Goal: Task Accomplishment & Management: Complete application form

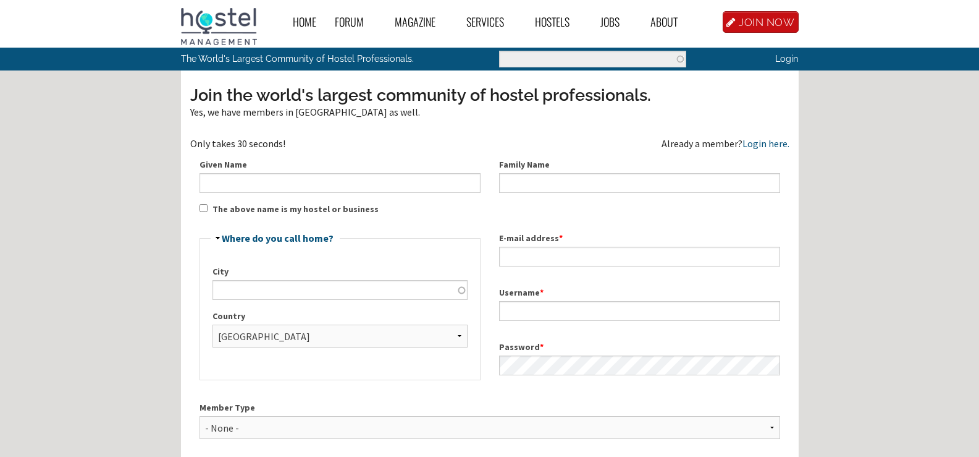
select select "English"
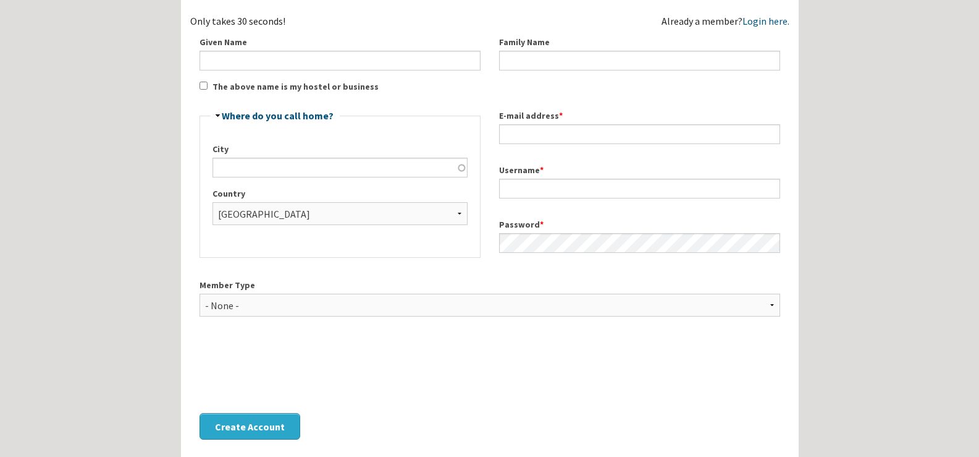
scroll to position [124, 0]
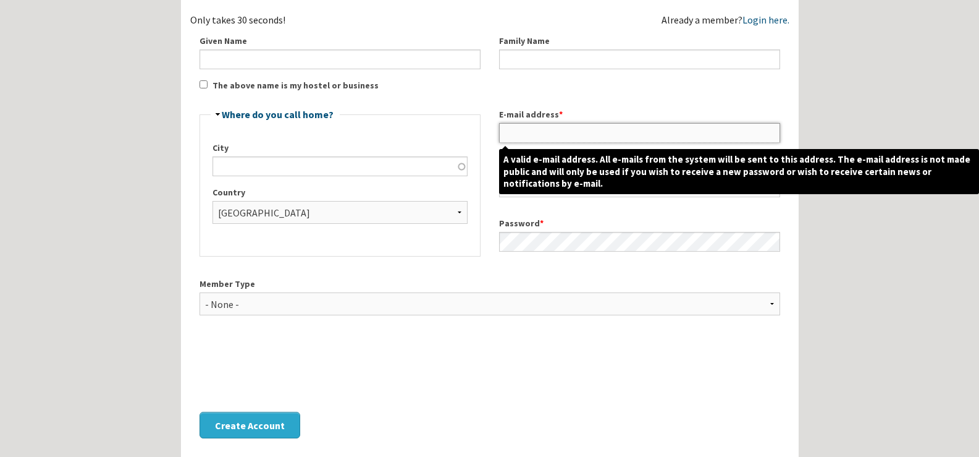
click at [534, 132] on input "E-mail address *" at bounding box center [639, 133] width 281 height 20
paste input "[EMAIL_ADDRESS][DOMAIN_NAME]"
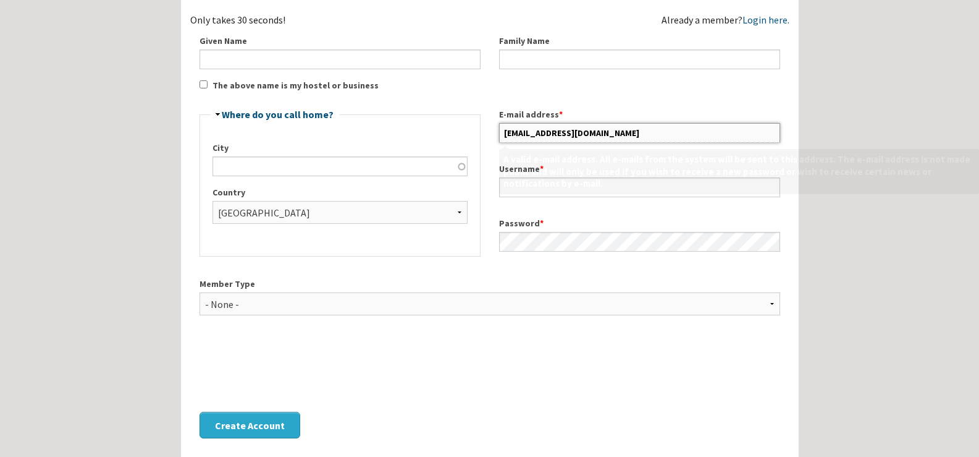
drag, startPoint x: 528, startPoint y: 130, endPoint x: 472, endPoint y: 140, distance: 56.5
click at [472, 140] on div "Join the world's largest community of hostel professionals. Yes, we have member…" at bounding box center [489, 205] width 599 height 490
type input "[EMAIL_ADDRESS][DOMAIN_NAME]"
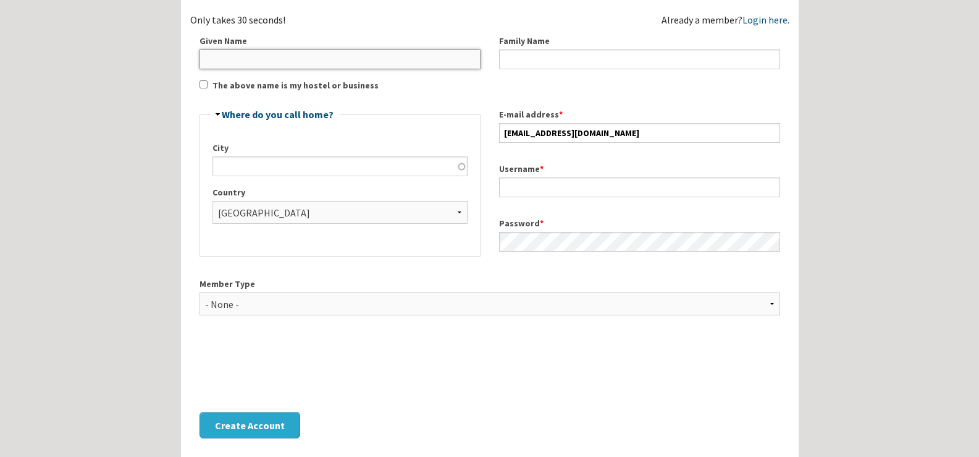
click at [395, 65] on input "Given Name" at bounding box center [340, 59] width 281 height 20
paste input "hafox7"
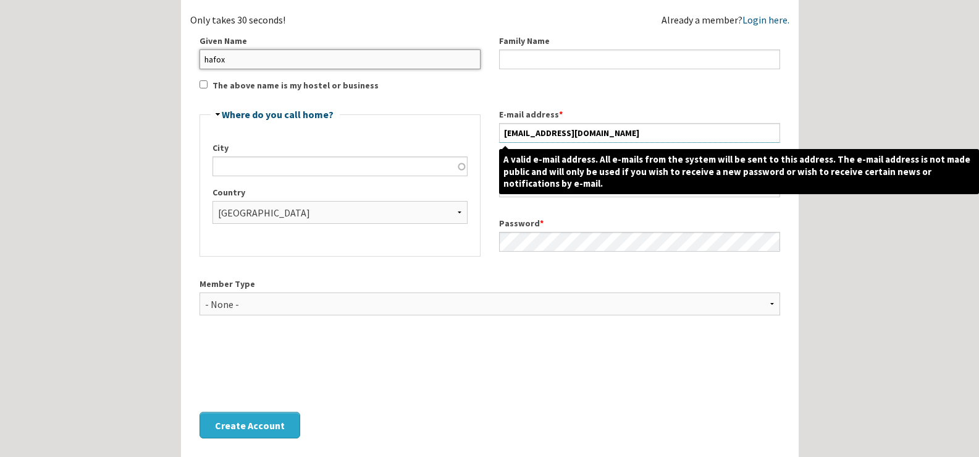
type input "hafox"
click at [563, 136] on input "[EMAIL_ADDRESS][DOMAIN_NAME]" at bounding box center [639, 133] width 281 height 20
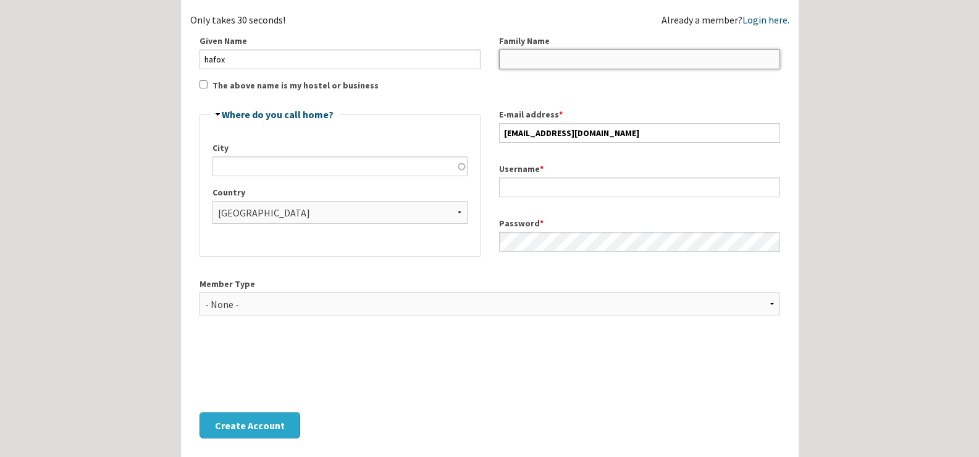
click at [563, 59] on input "Family Name" at bounding box center [639, 59] width 281 height 20
paste input "iotrama"
type input "iotrama"
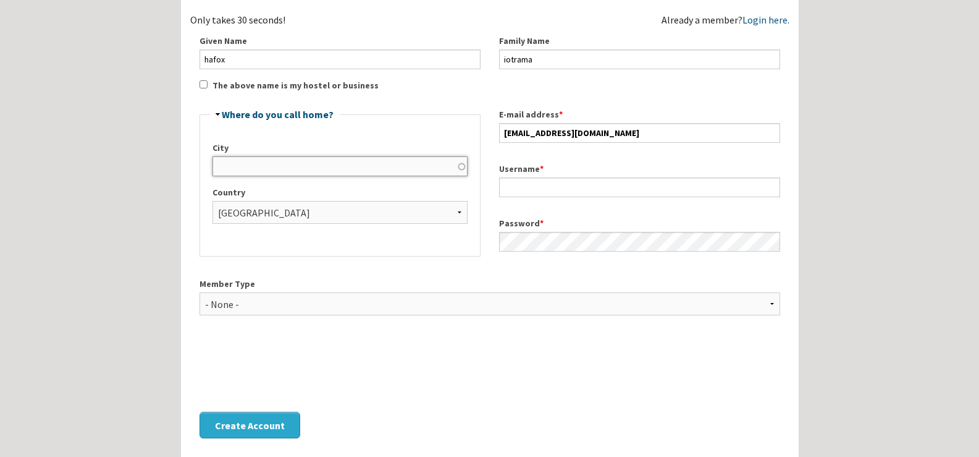
click at [349, 167] on input "City" at bounding box center [340, 166] width 255 height 20
type input "[GEOGRAPHIC_DATA]"
select select "1086"
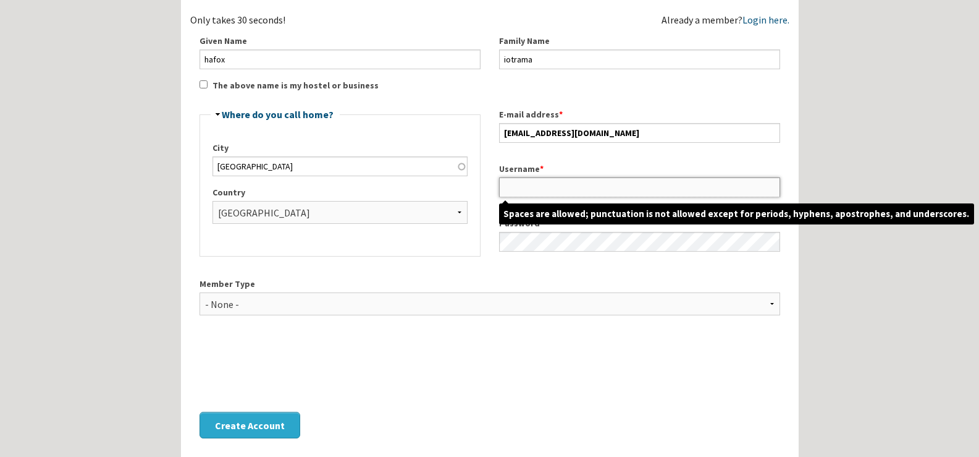
click at [515, 178] on input "Username *" at bounding box center [639, 187] width 281 height 20
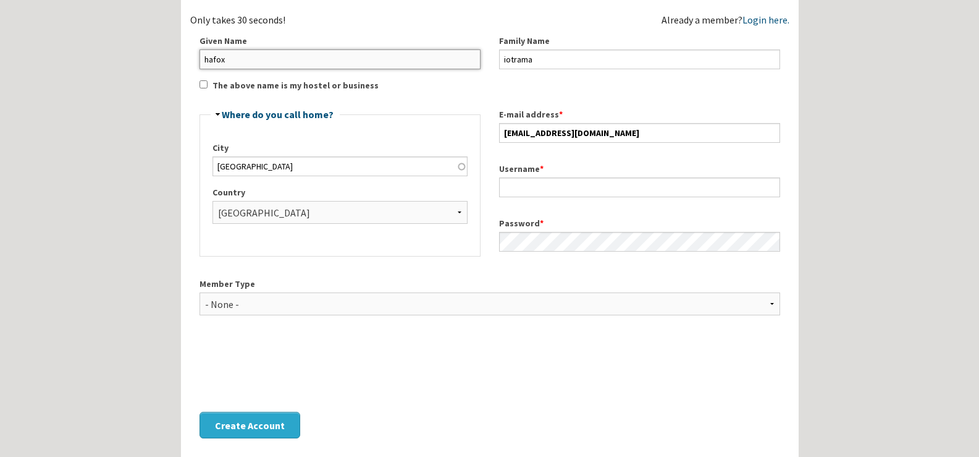
click at [366, 65] on input "hafox" at bounding box center [340, 59] width 281 height 20
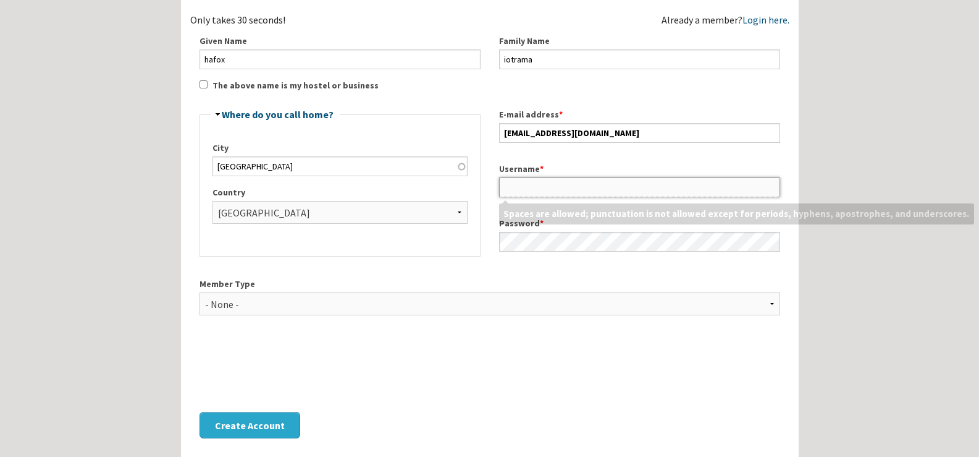
click at [510, 180] on input "Username *" at bounding box center [639, 187] width 281 height 20
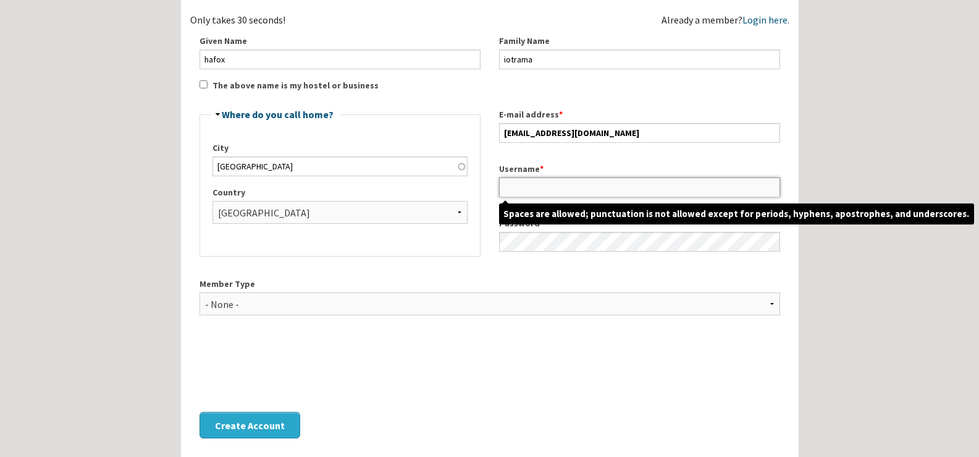
paste input "hafox"
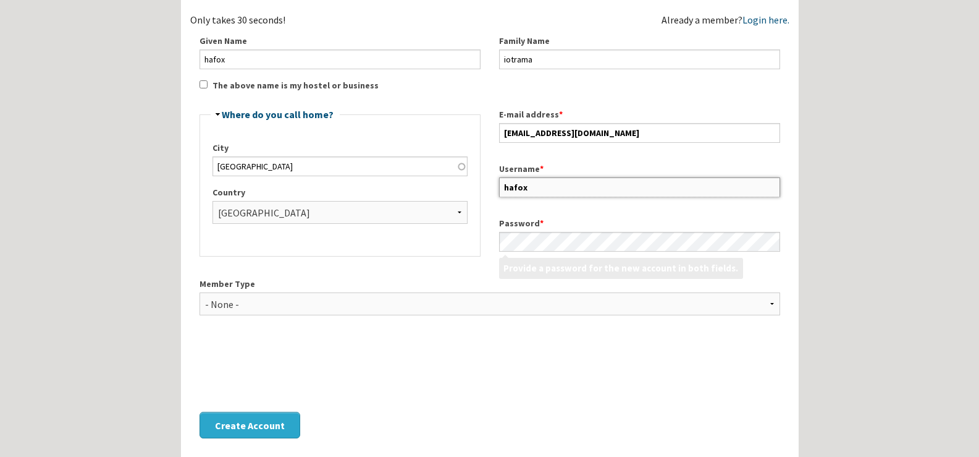
type input "hafox"
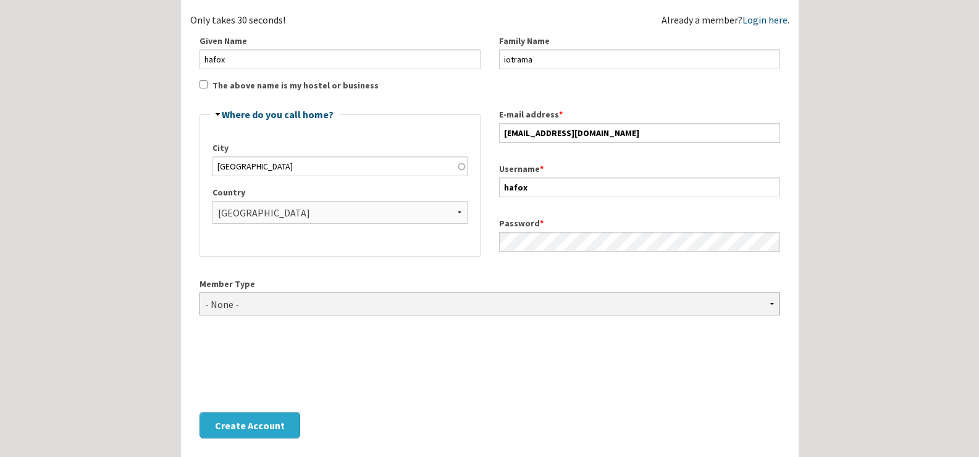
click at [392, 300] on select "- None - Hostel Owner Hostel Manager Hostel Investor Hostel Staff Hostel Volunt…" at bounding box center [490, 303] width 581 height 23
select select "1429"
click at [200, 292] on select "- None - Hostel Owner Hostel Manager Hostel Investor Hostel Staff Hostel Volunt…" at bounding box center [490, 303] width 581 height 23
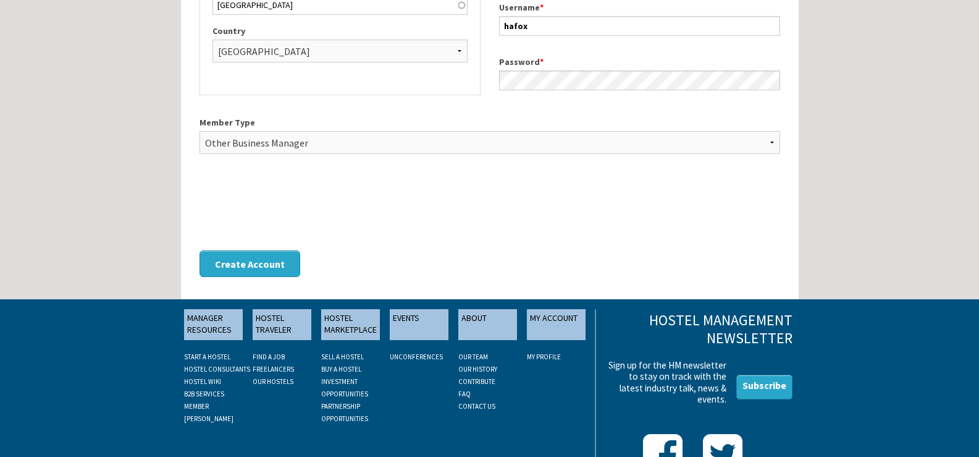
scroll to position [309, 0]
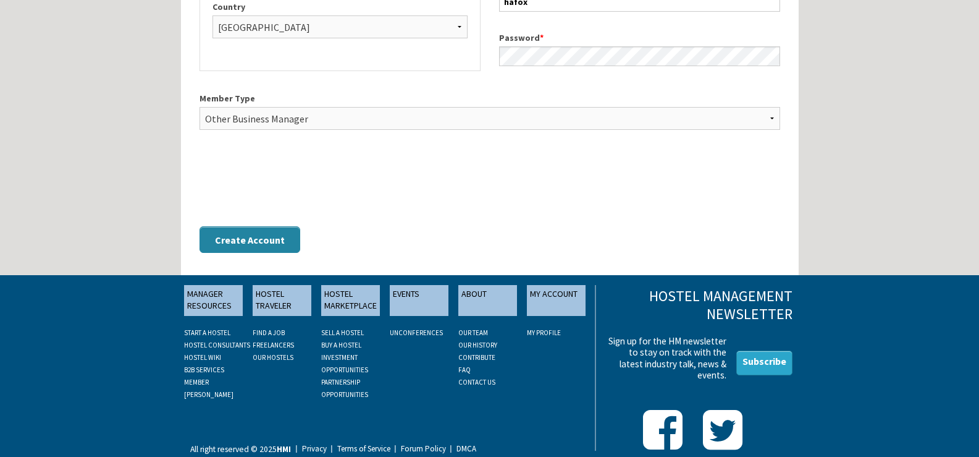
click at [240, 242] on button "Create Account" at bounding box center [250, 239] width 101 height 27
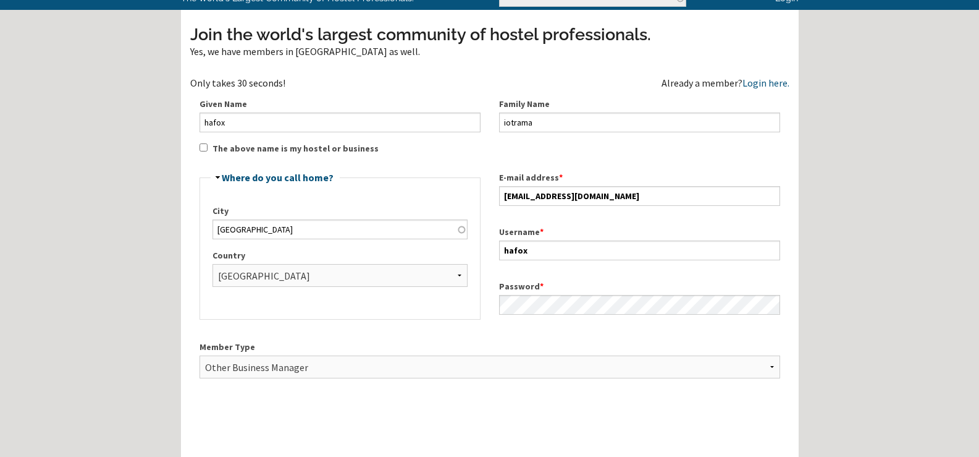
scroll to position [0, 0]
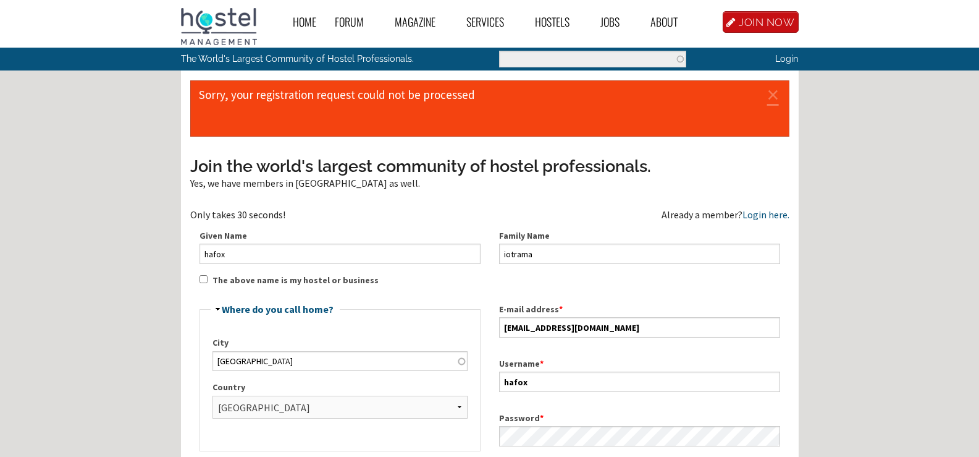
select select "English"
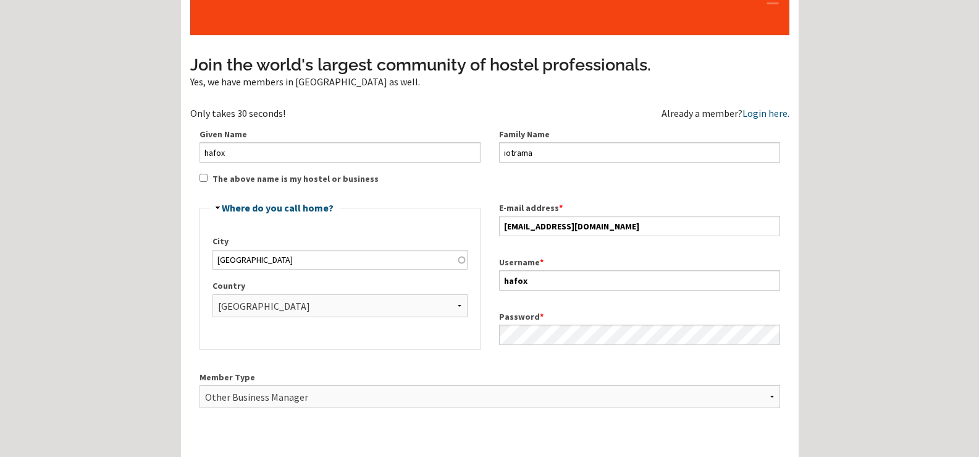
scroll to position [124, 0]
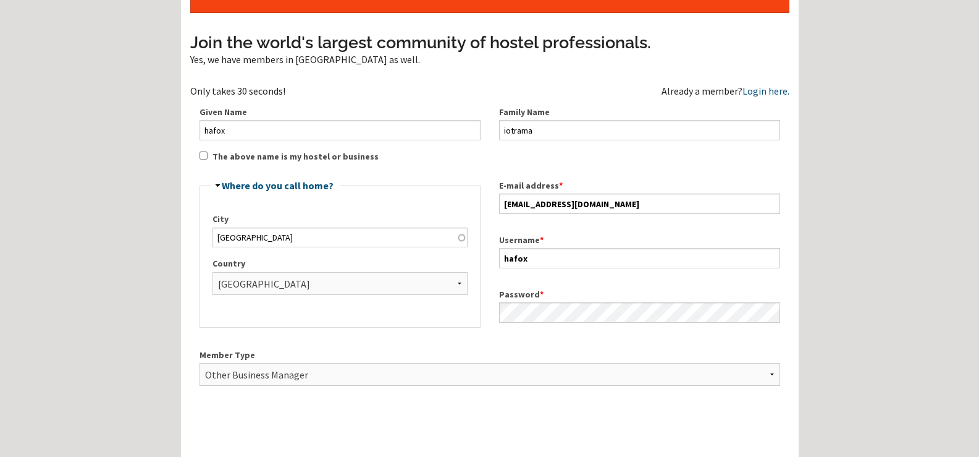
click at [206, 156] on input "The above name is my hostel or business" at bounding box center [204, 155] width 8 height 8
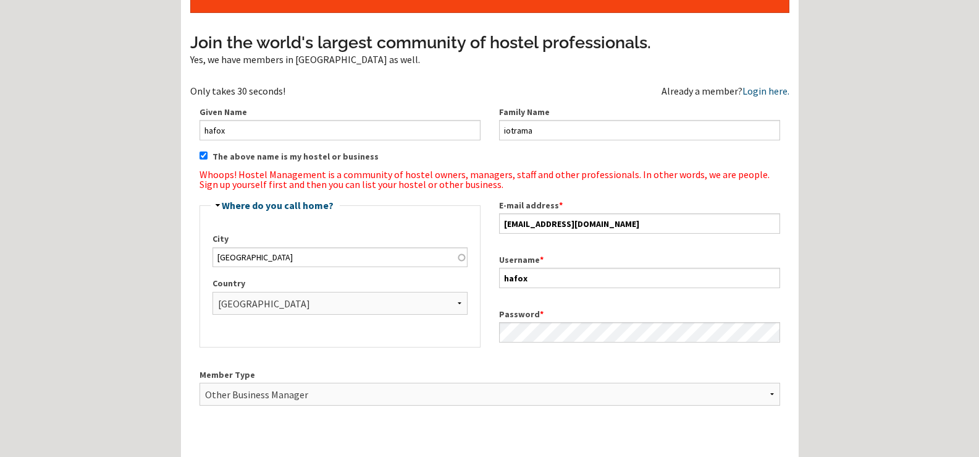
click at [253, 153] on label "The above name is my hostel or business" at bounding box center [296, 156] width 166 height 13
click at [208, 153] on input "The above name is my hostel or business" at bounding box center [204, 155] width 8 height 8
checkbox input "false"
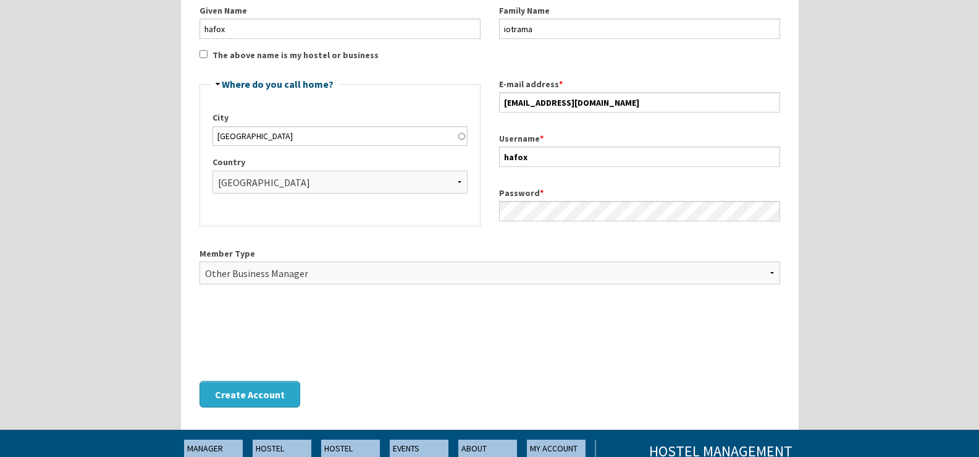
scroll to position [247, 0]
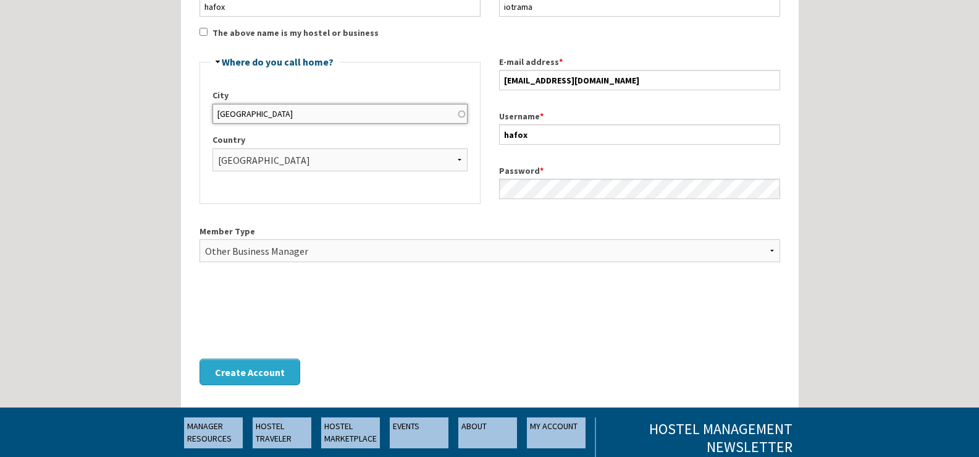
click at [371, 116] on input "[GEOGRAPHIC_DATA]" at bounding box center [340, 114] width 255 height 20
click at [361, 167] on select "- None - [GEOGRAPHIC_DATA] [GEOGRAPHIC_DATA] [GEOGRAPHIC_DATA] [GEOGRAPHIC_DATA…" at bounding box center [340, 159] width 255 height 23
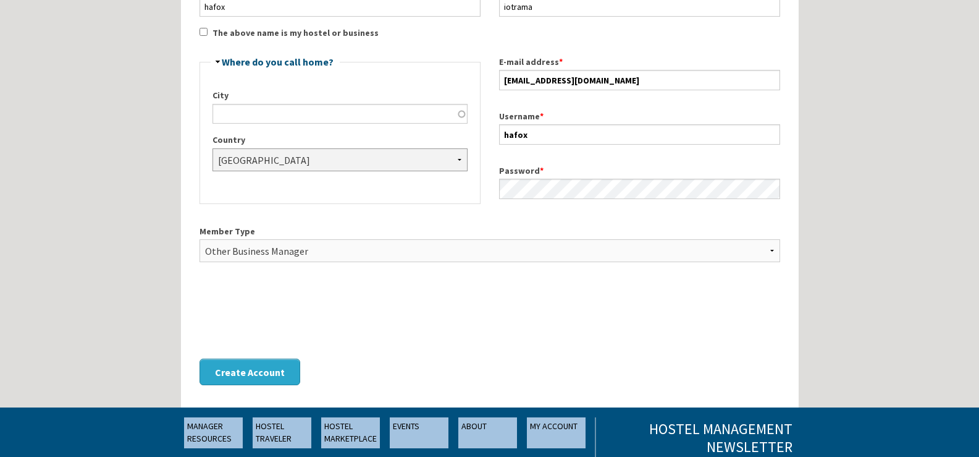
select select "_none"
click at [213, 148] on select "- None - [GEOGRAPHIC_DATA] [GEOGRAPHIC_DATA] [GEOGRAPHIC_DATA] [GEOGRAPHIC_DATA…" at bounding box center [340, 159] width 255 height 23
click at [238, 369] on button "Create Account" at bounding box center [250, 371] width 101 height 27
